Goal: Contribute content

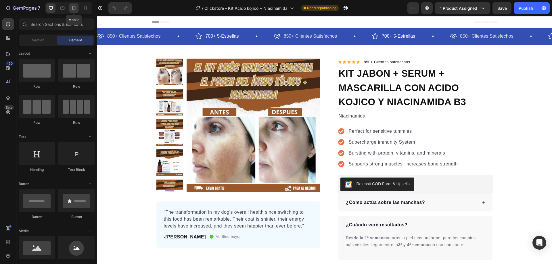
click at [74, 7] on icon at bounding box center [74, 8] width 6 height 6
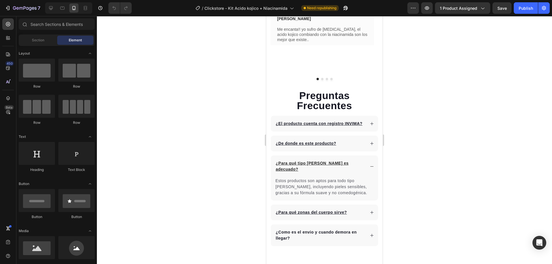
scroll to position [1294, 0]
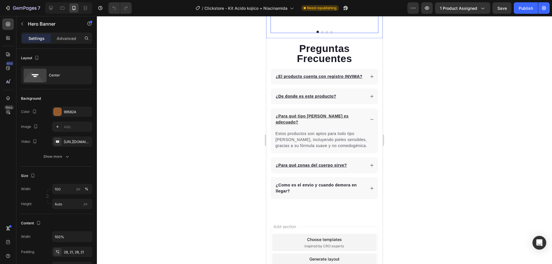
click at [359, 33] on div at bounding box center [325, 32] width 108 height 2
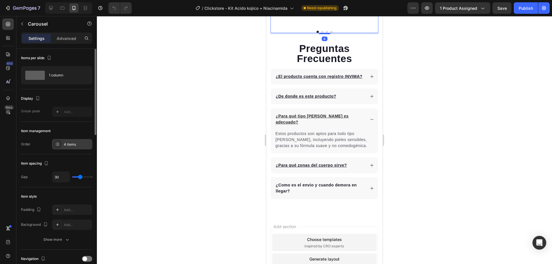
click at [56, 146] on icon at bounding box center [57, 144] width 5 height 5
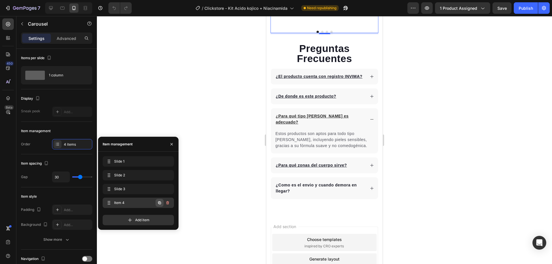
click at [160, 204] on icon "button" at bounding box center [159, 203] width 5 height 5
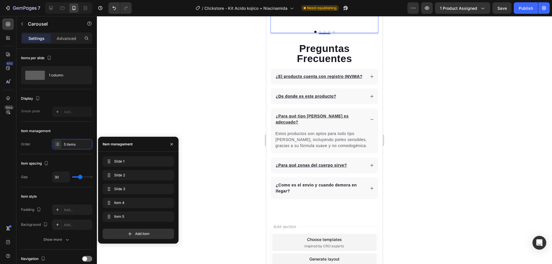
click at [333, 33] on button "Dot" at bounding box center [334, 32] width 2 height 2
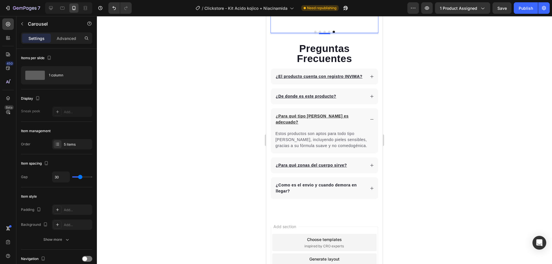
click at [328, 33] on button "Dot" at bounding box center [329, 32] width 2 height 2
click at [333, 33] on button "Dot" at bounding box center [334, 32] width 2 height 2
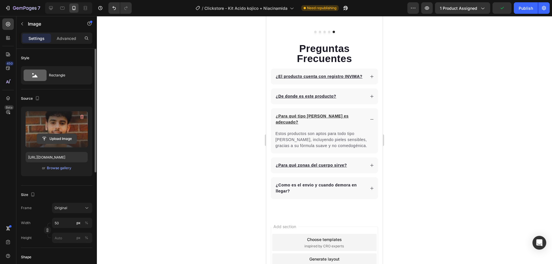
click at [55, 143] on input "file" at bounding box center [57, 139] width 40 height 10
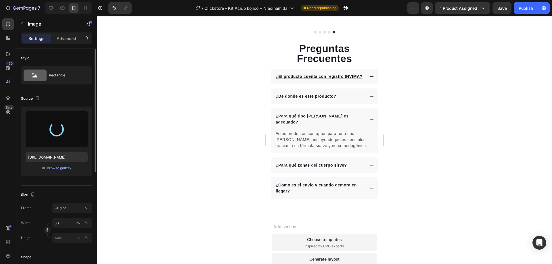
type input "[URL][DOMAIN_NAME]"
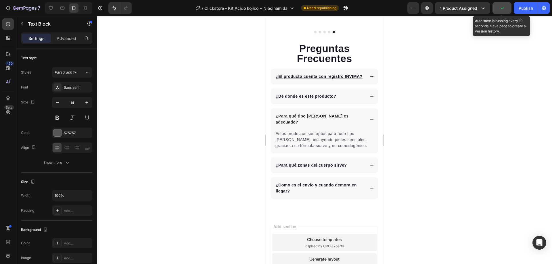
click at [498, 9] on button "button" at bounding box center [501, 7] width 19 height 11
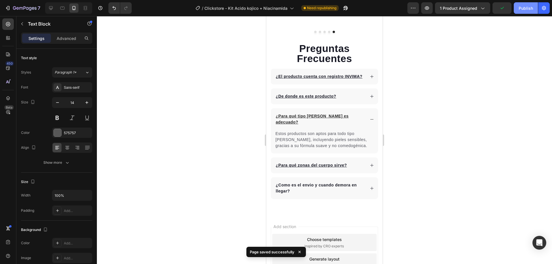
click at [528, 9] on div "Publish" at bounding box center [526, 8] width 14 height 6
